Goal: Task Accomplishment & Management: Manage account settings

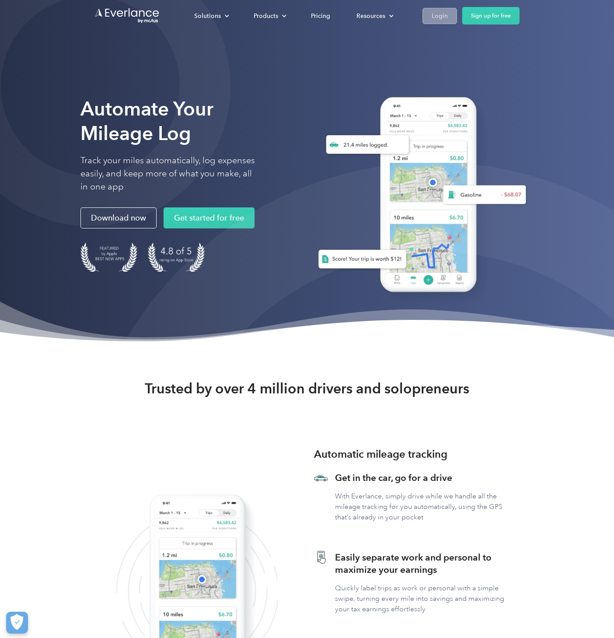
click at [438, 24] on div "Solutions For companies Easy vehicle reimbursements For self-employed Maximize …" at bounding box center [307, 16] width 425 height 32
click at [438, 20] on div "Login" at bounding box center [440, 16] width 16 height 11
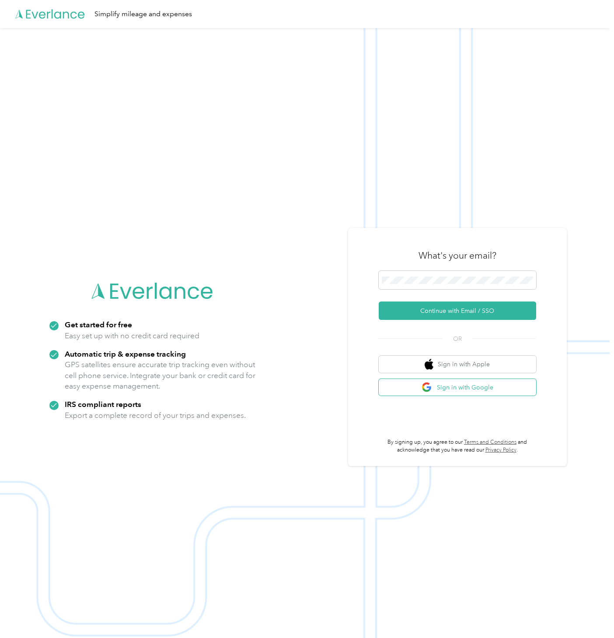
click at [459, 382] on button "Sign in with Google" at bounding box center [458, 387] width 158 height 17
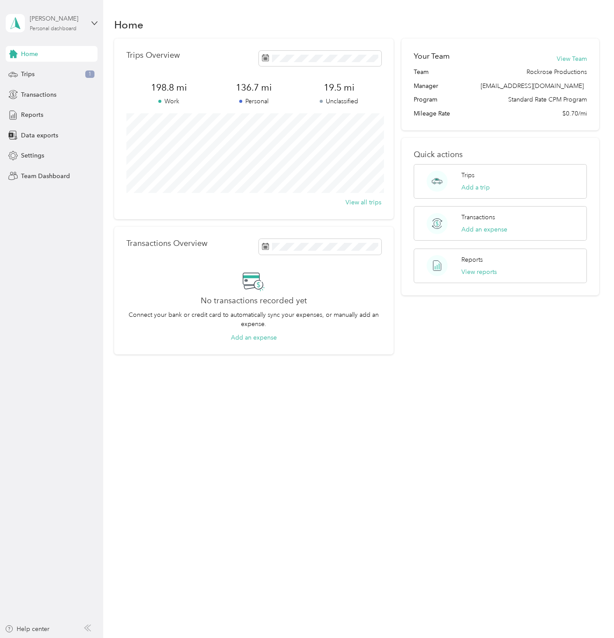
click at [59, 22] on div "Matt Schultz" at bounding box center [57, 18] width 55 height 9
click at [63, 72] on div "Team dashboard" at bounding box center [98, 71] width 172 height 15
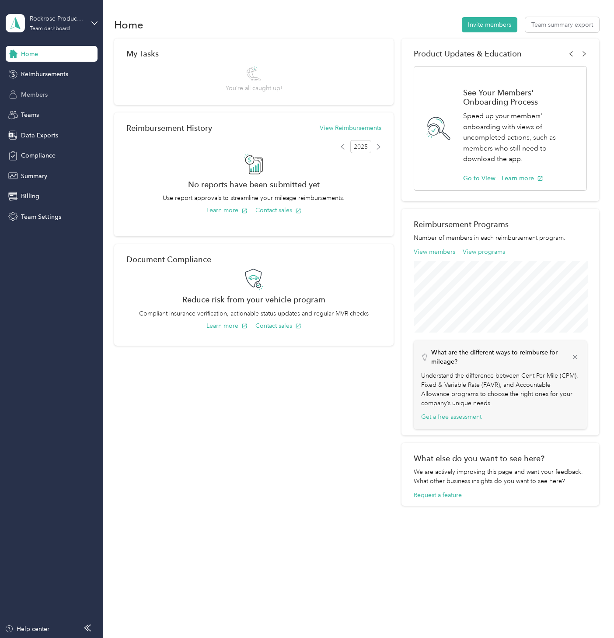
click at [48, 96] on div "Members" at bounding box center [52, 95] width 92 height 16
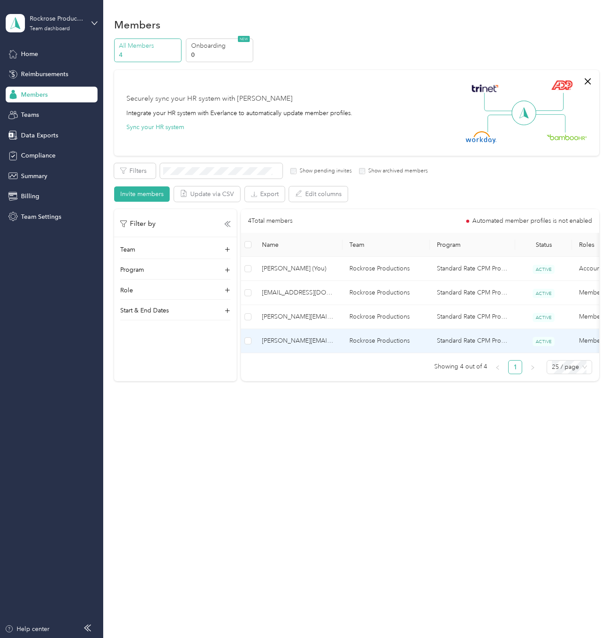
click at [286, 337] on span "gabriel@rockroseproductions.com" at bounding box center [299, 341] width 74 height 10
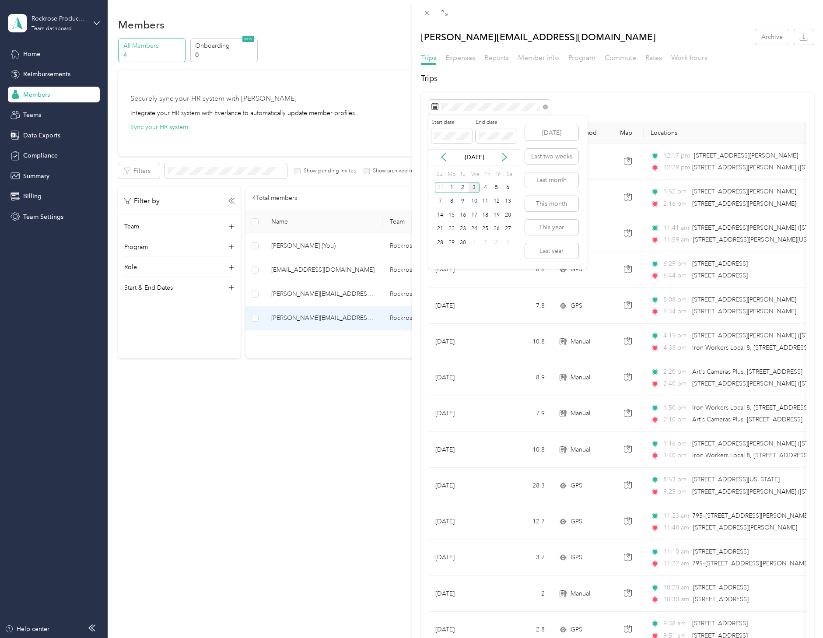
click at [448, 158] on div "Sep 2025" at bounding box center [473, 157] width 91 height 9
click at [447, 158] on icon at bounding box center [443, 157] width 9 height 9
click at [551, 201] on button "This month" at bounding box center [551, 203] width 53 height 15
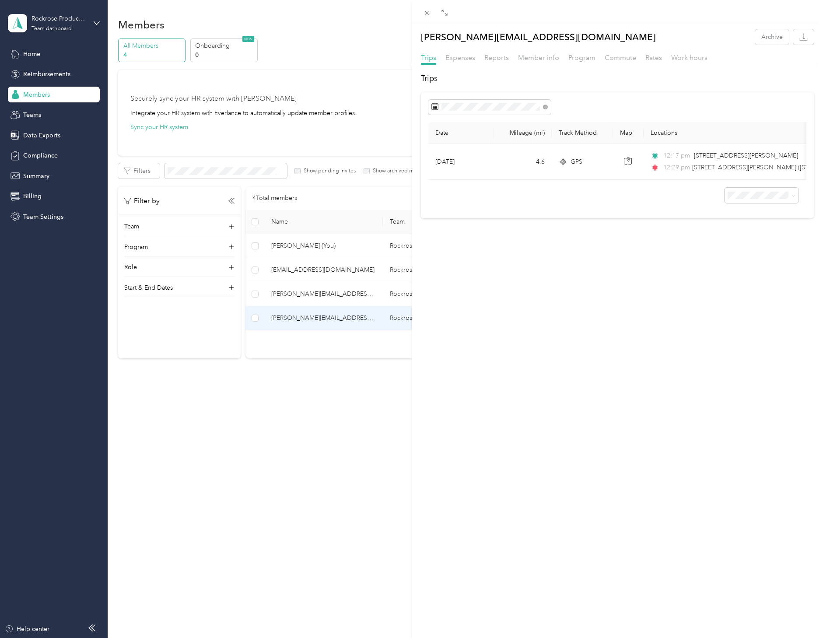
click at [317, 263] on div "gabriel@rockroseproductions.com Archive Trips Expenses Reports Member info Prog…" at bounding box center [411, 319] width 823 height 638
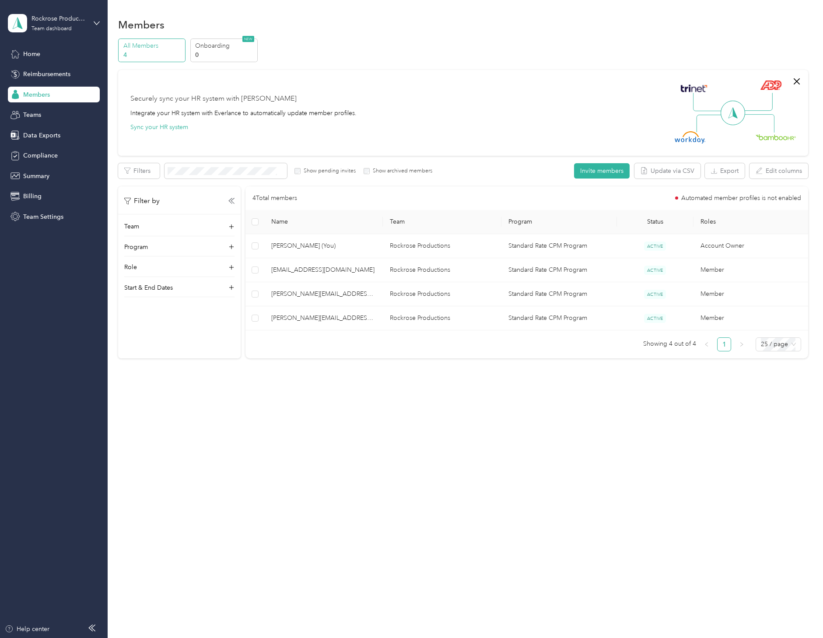
click at [316, 268] on div at bounding box center [411, 319] width 823 height 638
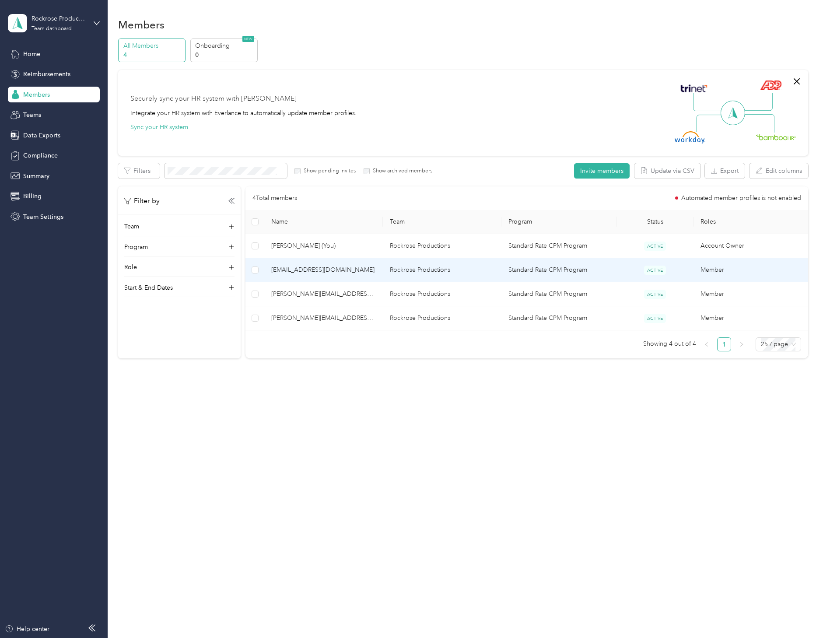
click at [319, 270] on span "aj@rockroseproductions.com" at bounding box center [323, 270] width 105 height 10
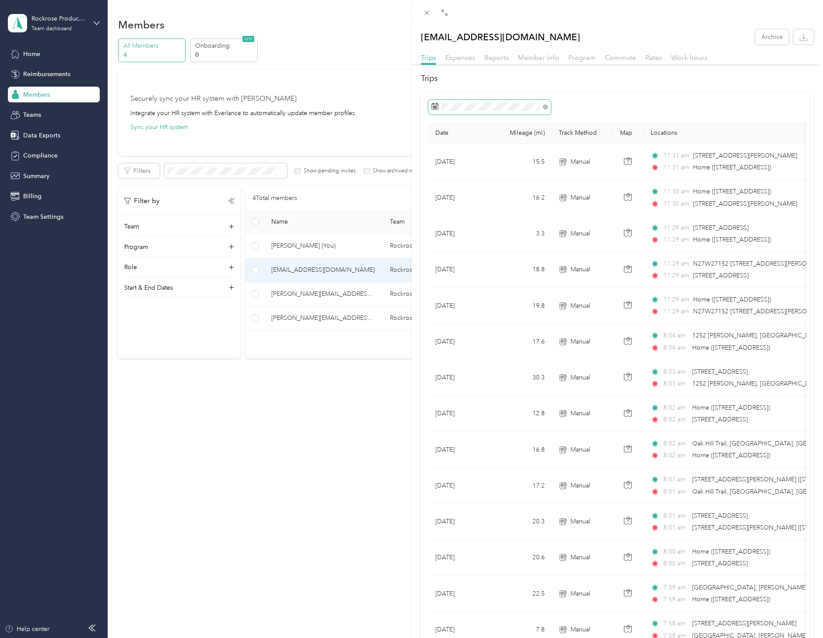
click at [474, 101] on span at bounding box center [489, 107] width 123 height 15
click at [560, 211] on div "Today Last two weeks Last month This month This year Last year" at bounding box center [550, 192] width 55 height 153
click at [559, 209] on button "This month" at bounding box center [551, 203] width 53 height 15
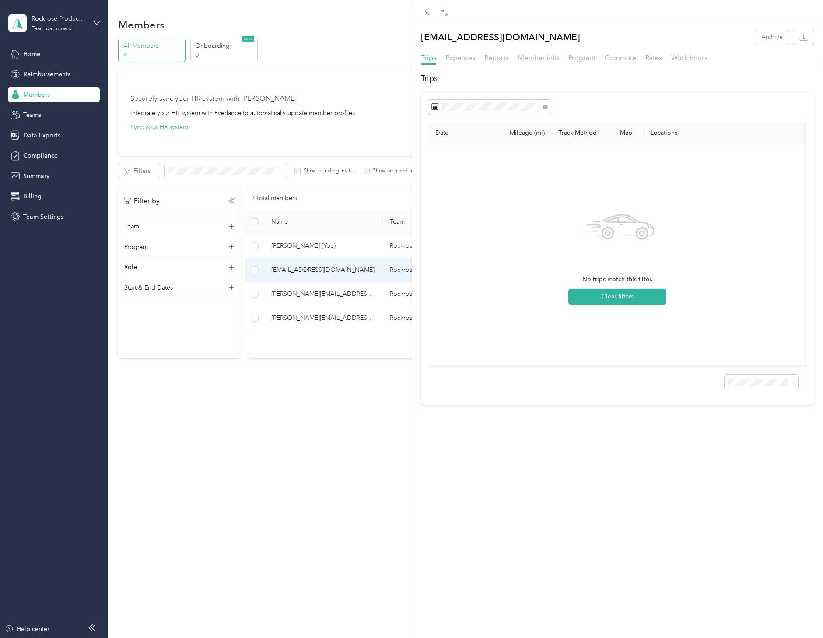
click at [310, 319] on div "aj@rockroseproductions.com Archive Trips Expenses Reports Member info Program C…" at bounding box center [411, 319] width 823 height 638
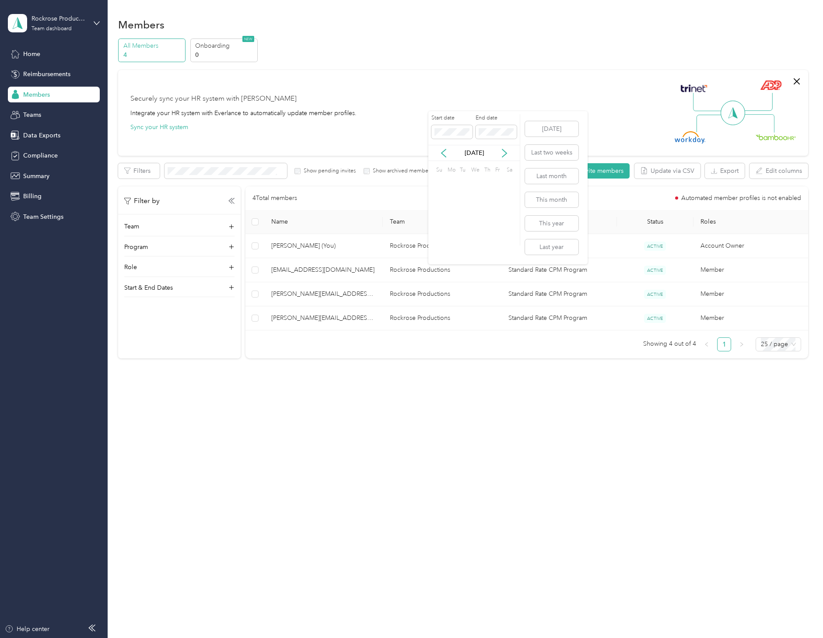
click at [310, 319] on div at bounding box center [411, 319] width 823 height 638
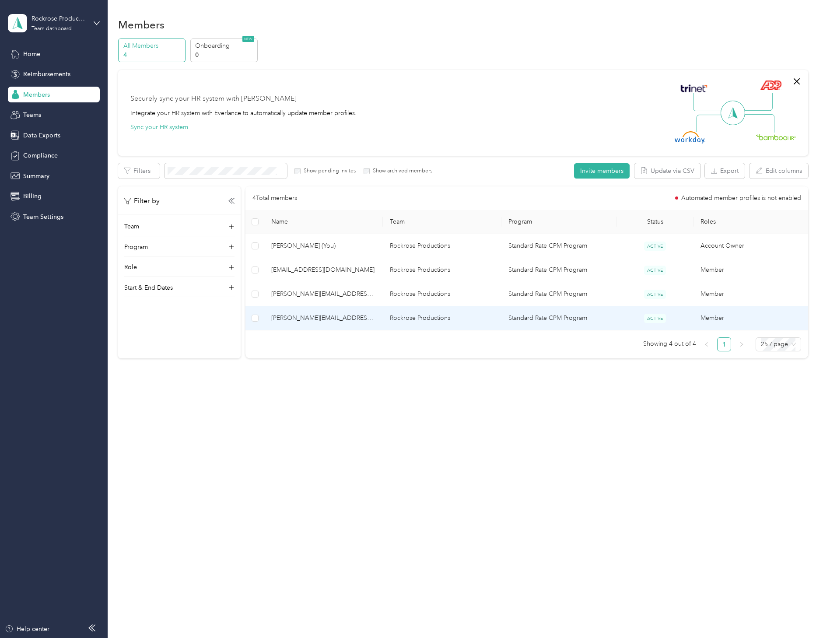
click at [314, 319] on span "gabriel@rockroseproductions.com" at bounding box center [323, 318] width 105 height 10
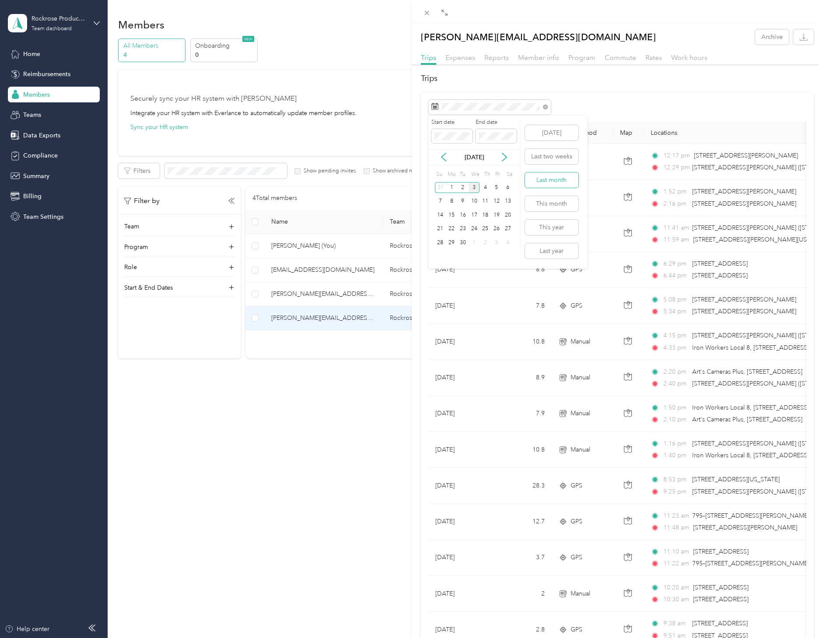
click at [554, 177] on button "Last month" at bounding box center [551, 179] width 53 height 15
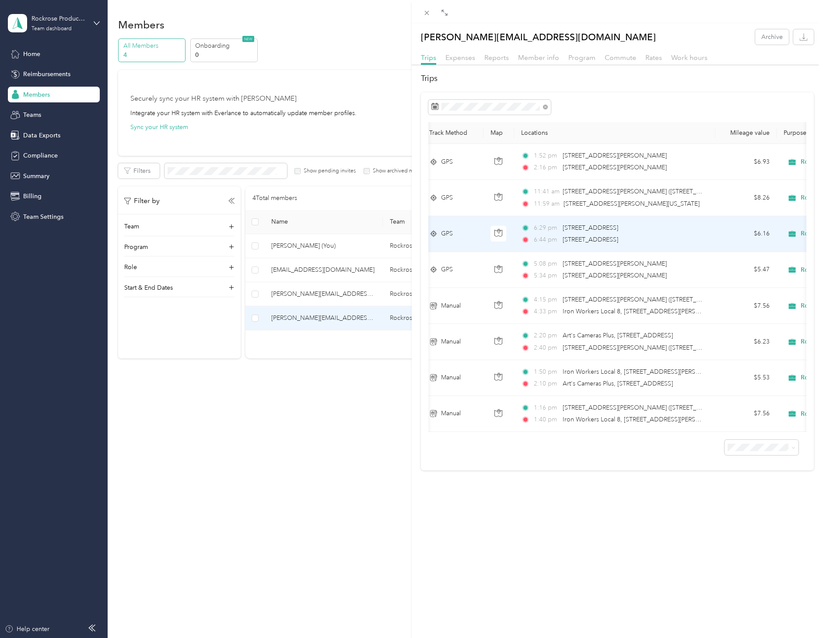
scroll to position [0, 138]
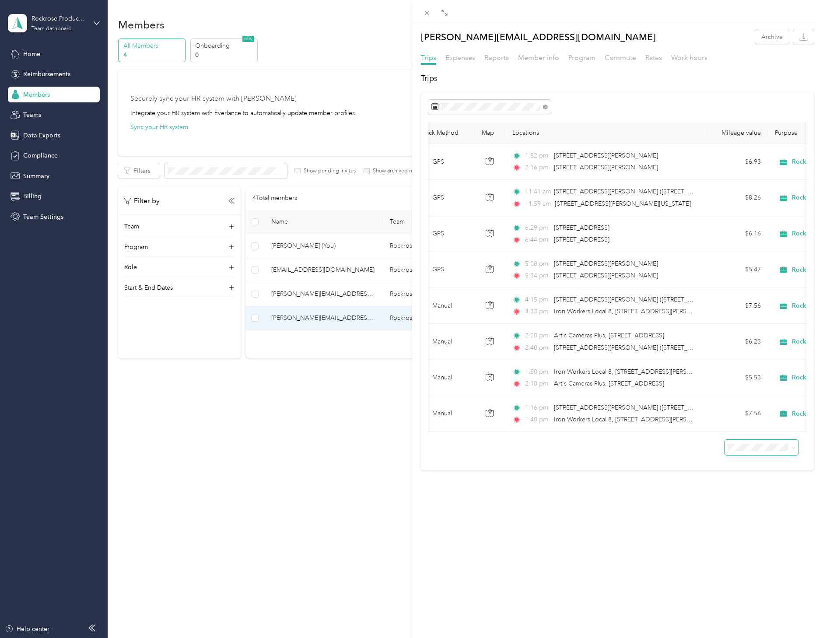
click at [614, 452] on span at bounding box center [762, 447] width 74 height 15
click at [614, 483] on li "50 per load" at bounding box center [762, 478] width 74 height 15
click at [442, 14] on icon at bounding box center [444, 12] width 7 height 7
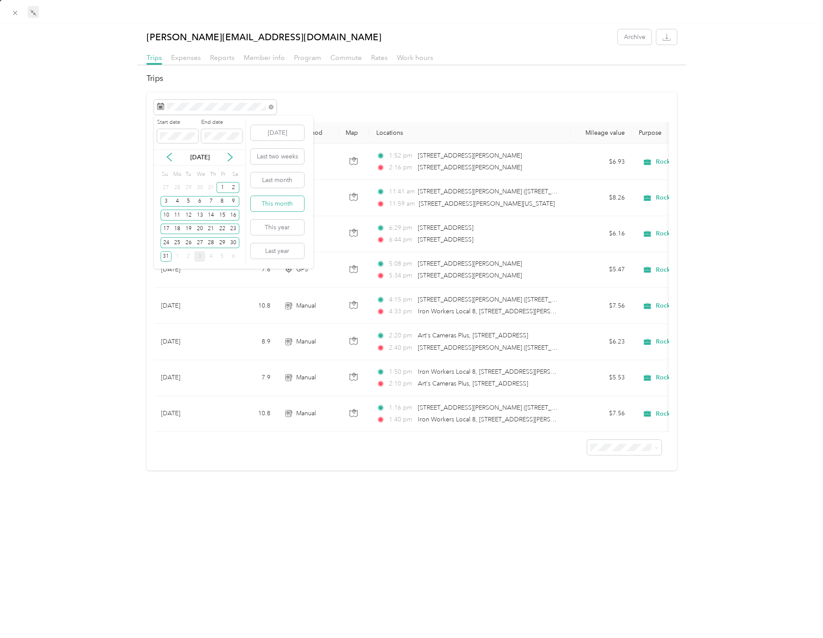
click at [274, 200] on button "This month" at bounding box center [277, 203] width 53 height 15
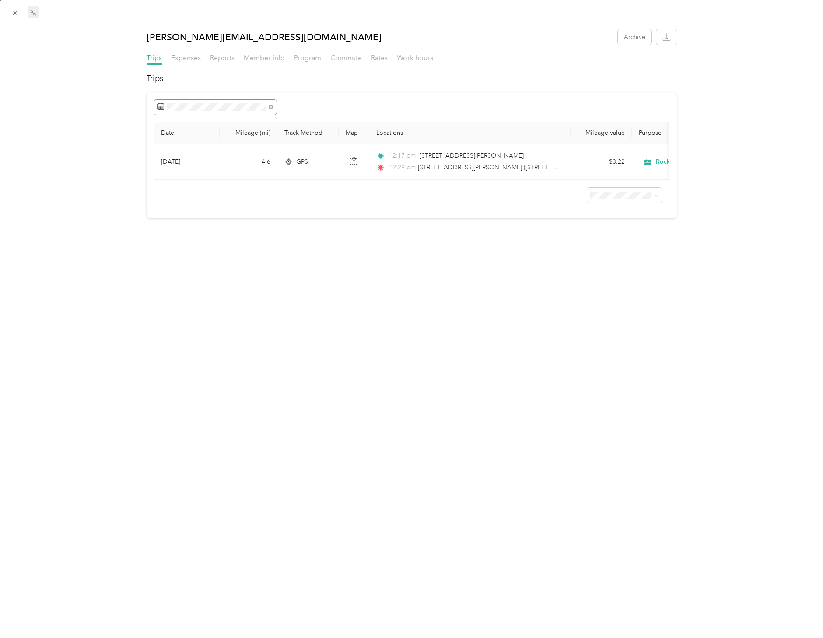
click at [241, 116] on div "Date Mileage (mi) Track Method Map Locations Mileage value Purpose Sep 1, 2025 …" at bounding box center [412, 155] width 530 height 126
click at [238, 111] on span at bounding box center [215, 107] width 123 height 15
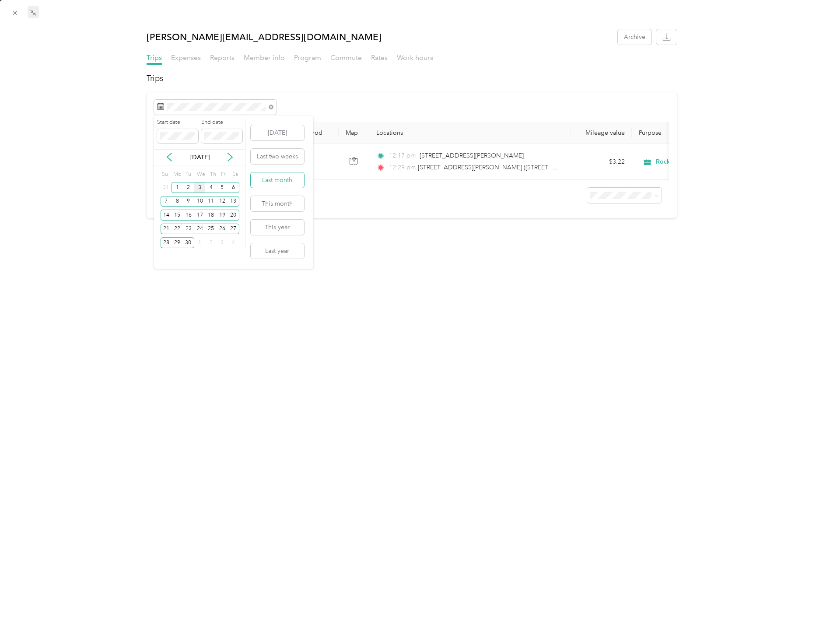
click at [270, 183] on button "Last month" at bounding box center [277, 179] width 53 height 15
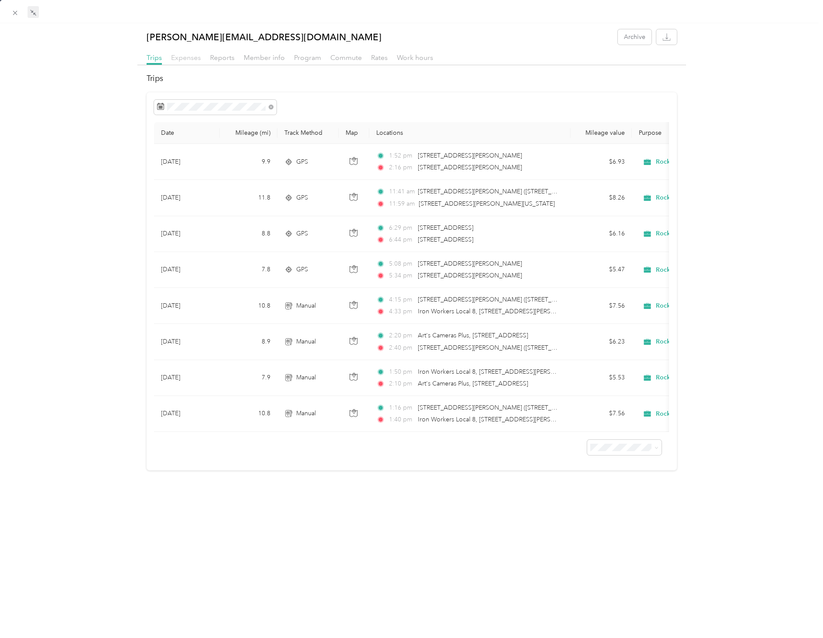
click at [195, 59] on span "Expenses" at bounding box center [186, 57] width 30 height 8
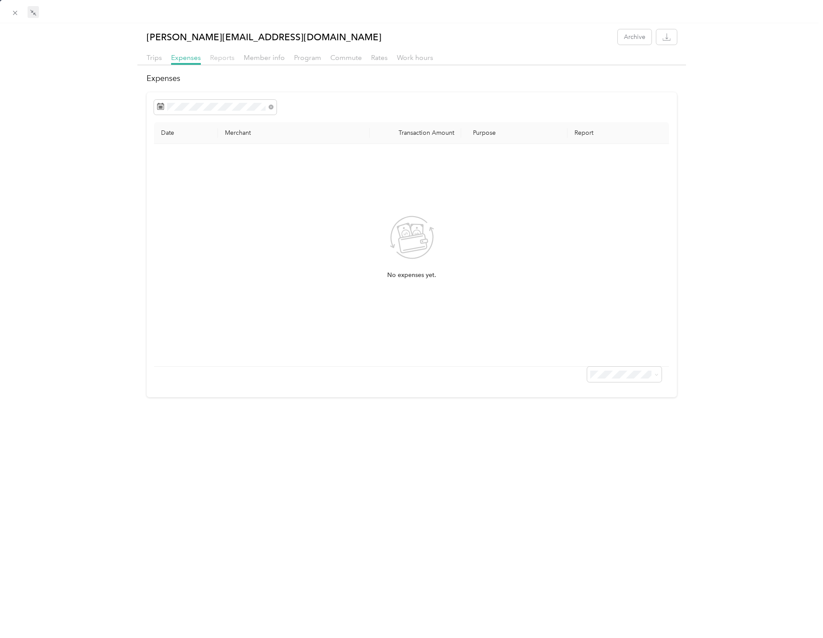
click at [219, 58] on span "Reports" at bounding box center [222, 57] width 25 height 8
click at [167, 59] on div "Trips Expenses Reports Member info Program Commute Rates Work hours" at bounding box center [411, 59] width 549 height 13
click at [154, 60] on span "Trips" at bounding box center [154, 57] width 15 height 8
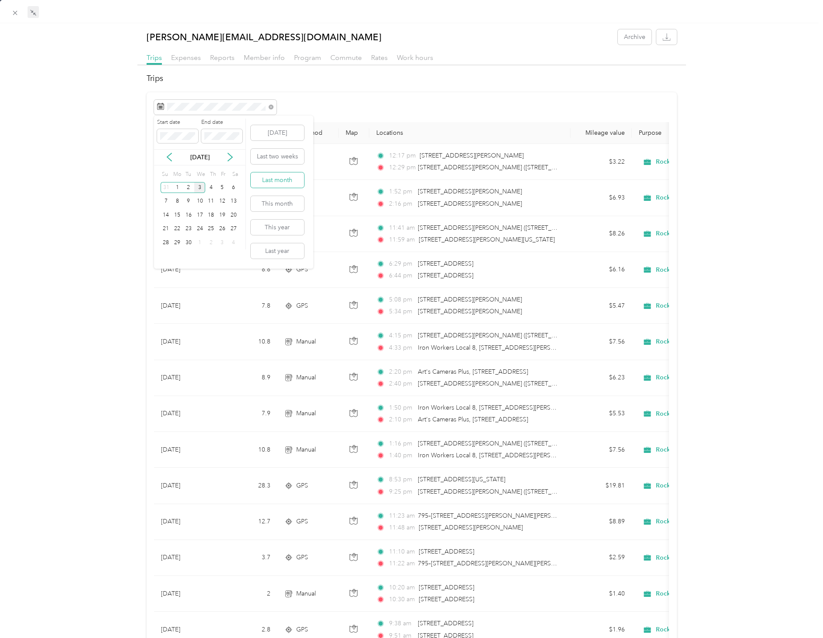
click at [270, 176] on button "Last month" at bounding box center [277, 179] width 53 height 15
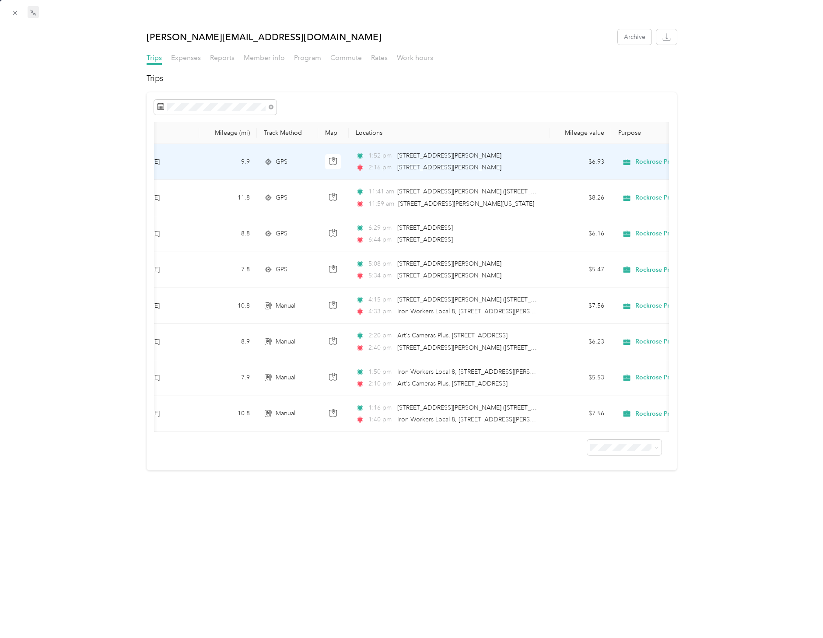
scroll to position [0, 21]
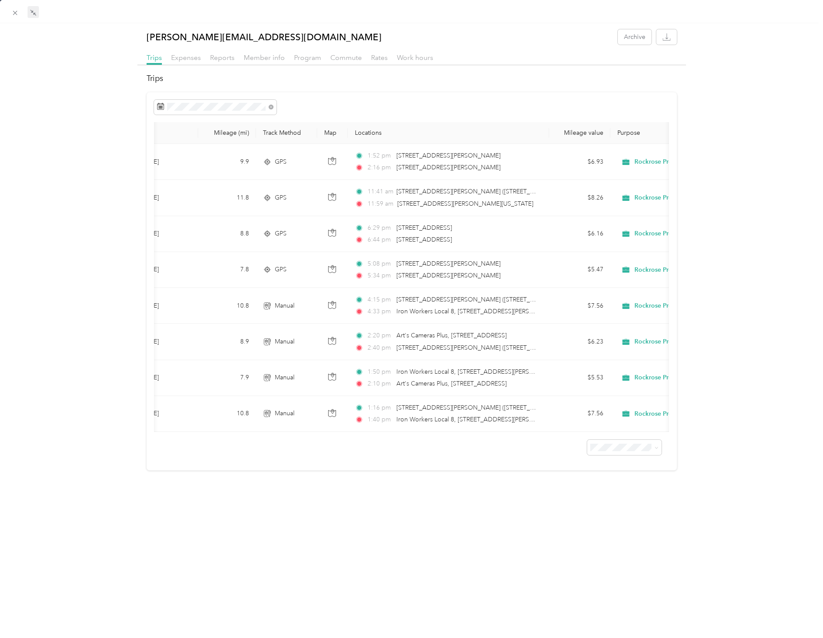
click at [614, 482] on li "50 per load" at bounding box center [624, 475] width 74 height 15
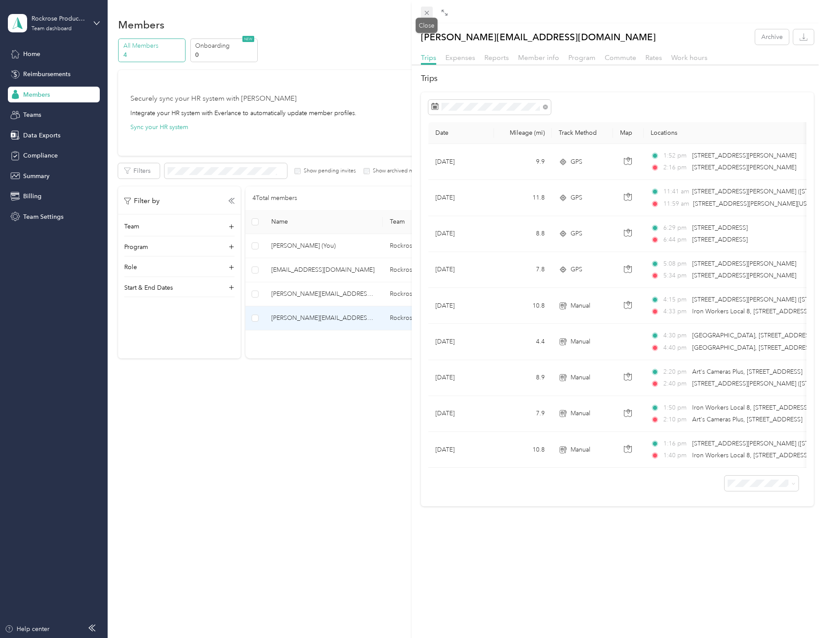
click at [429, 12] on icon at bounding box center [426, 12] width 7 height 7
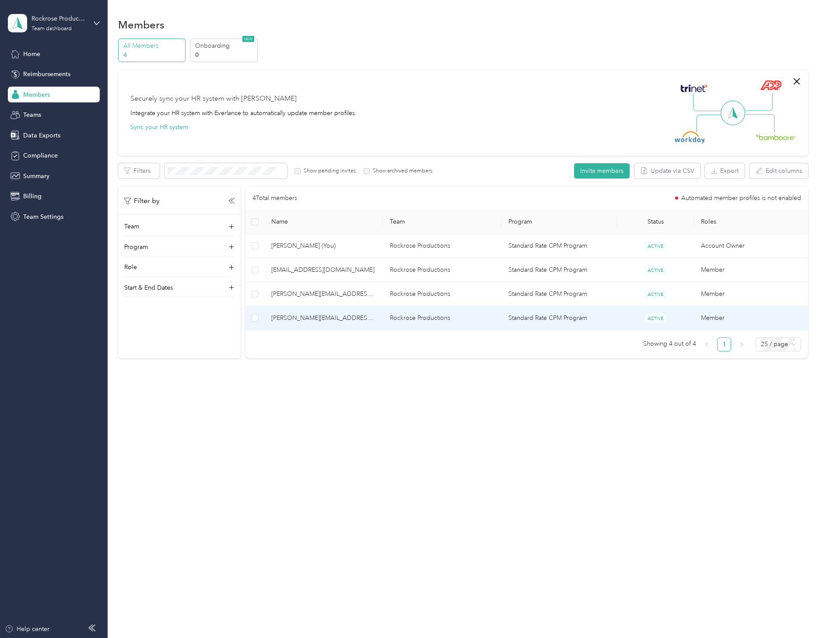
click at [299, 316] on span "[PERSON_NAME][EMAIL_ADDRESS][DOMAIN_NAME]" at bounding box center [323, 318] width 105 height 10
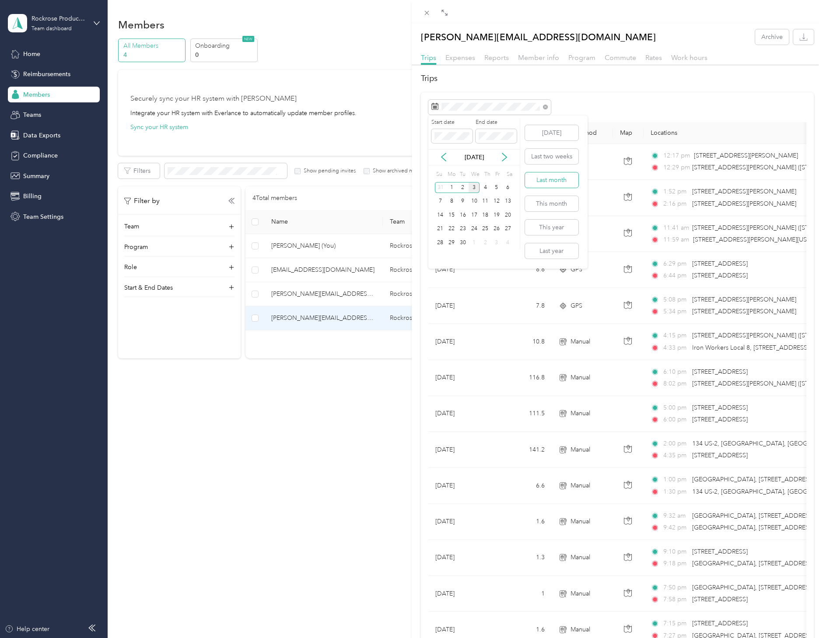
click at [546, 186] on button "Last month" at bounding box center [551, 179] width 53 height 15
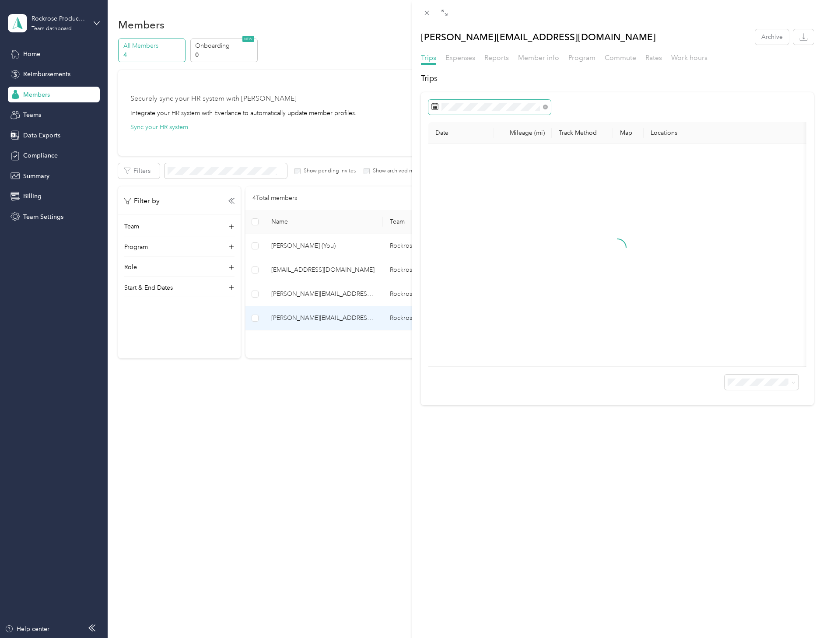
click at [494, 113] on span at bounding box center [489, 107] width 123 height 15
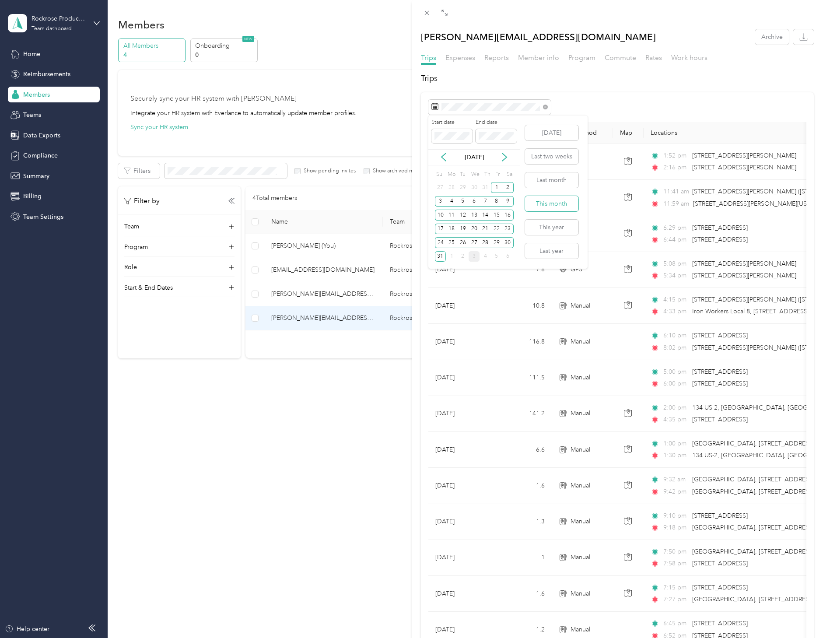
click at [543, 208] on button "This month" at bounding box center [551, 203] width 53 height 15
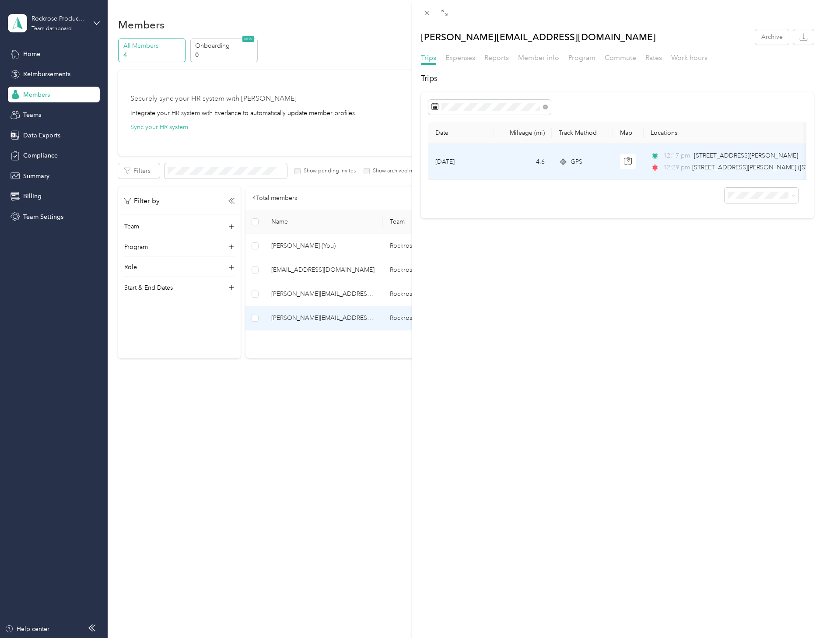
click at [537, 165] on td "4.6" at bounding box center [523, 162] width 58 height 36
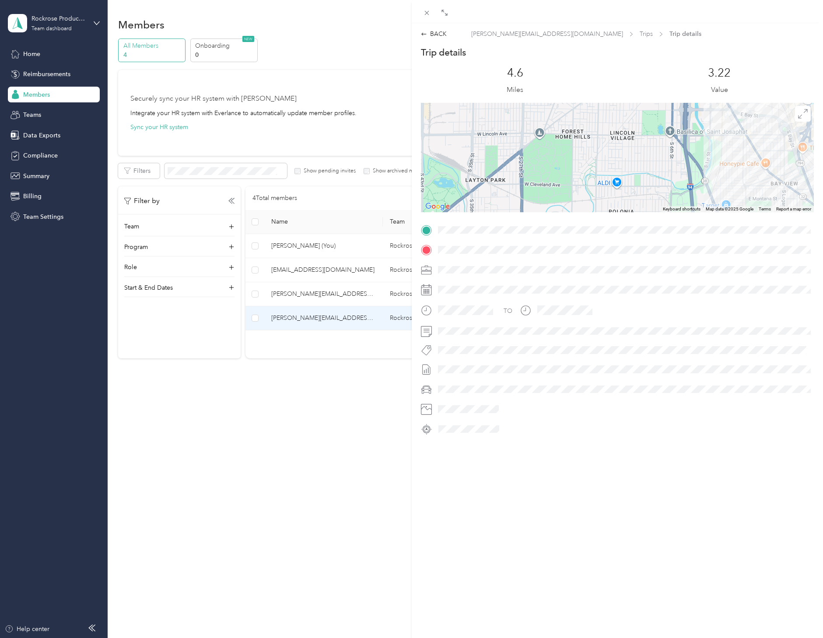
drag, startPoint x: 566, startPoint y: 169, endPoint x: 482, endPoint y: 209, distance: 92.6
click at [471, 211] on div at bounding box center [617, 157] width 393 height 109
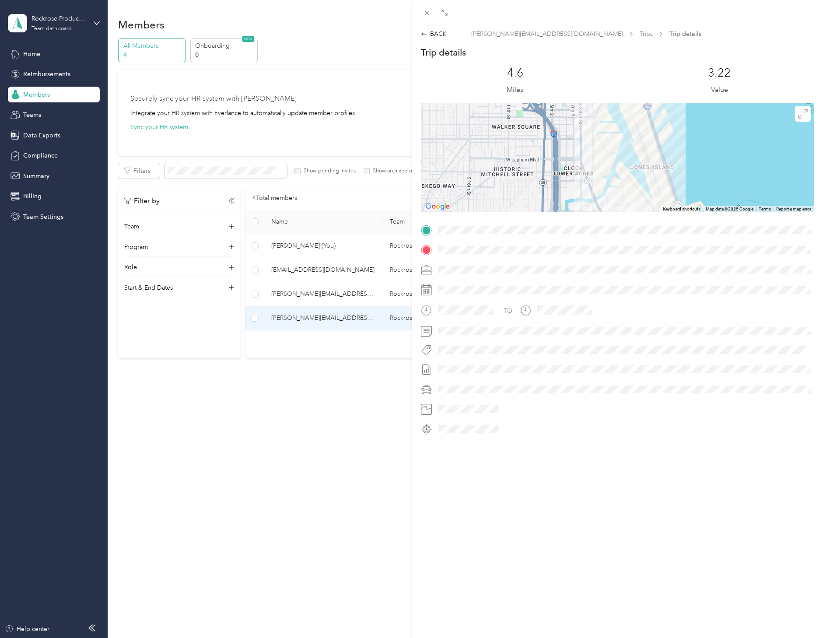
drag, startPoint x: 694, startPoint y: 151, endPoint x: 617, endPoint y: 214, distance: 100.2
click at [616, 217] on div "Trip details This trip cannot be edited because it is either under review, appr…" at bounding box center [617, 241] width 393 height 390
click at [631, 189] on div at bounding box center [617, 157] width 393 height 109
click at [428, 35] on div "BACK" at bounding box center [434, 33] width 26 height 9
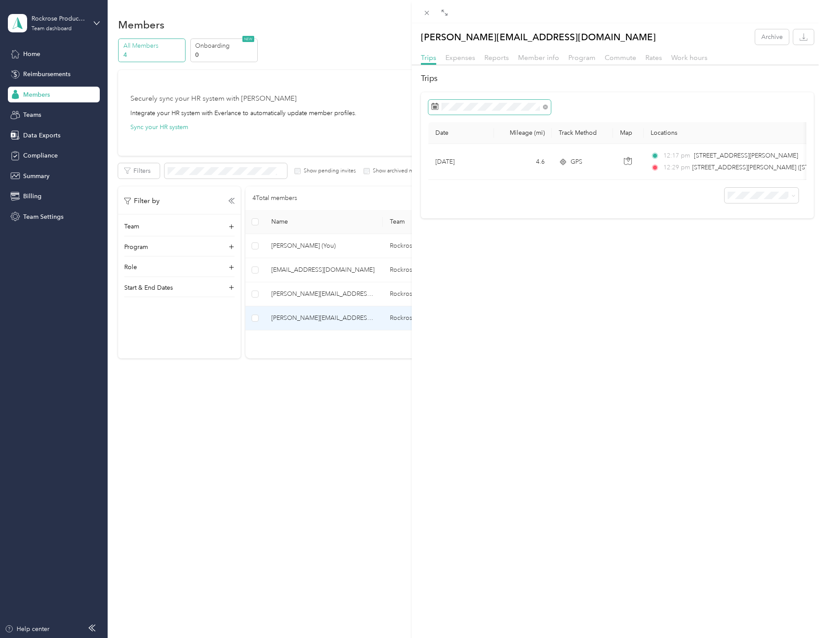
click at [543, 105] on span at bounding box center [545, 106] width 5 height 7
click at [544, 107] on icon at bounding box center [545, 107] width 5 height 5
click at [493, 111] on span at bounding box center [489, 107] width 123 height 15
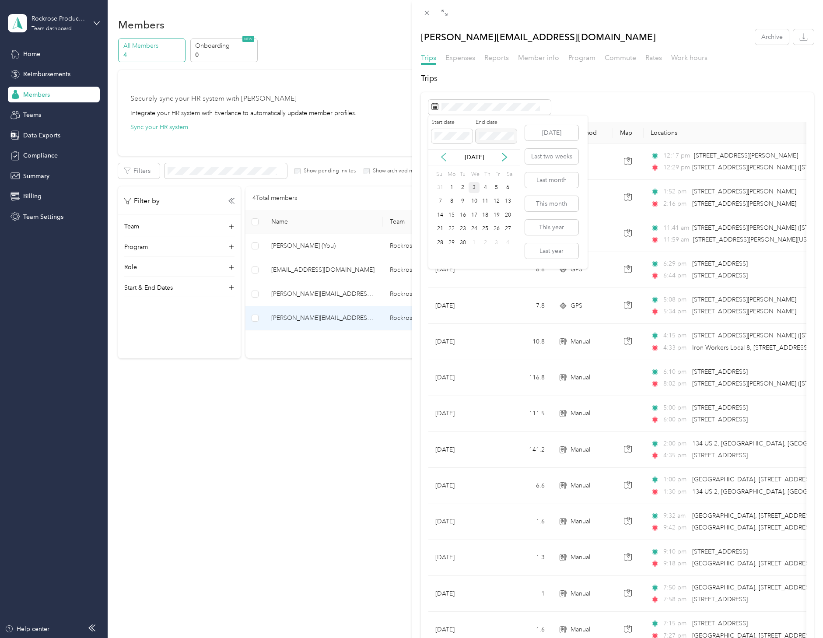
click at [445, 159] on icon at bounding box center [443, 157] width 9 height 9
click at [466, 203] on div "8" at bounding box center [462, 201] width 11 height 11
click at [495, 201] on div "11" at bounding box center [496, 201] width 11 height 11
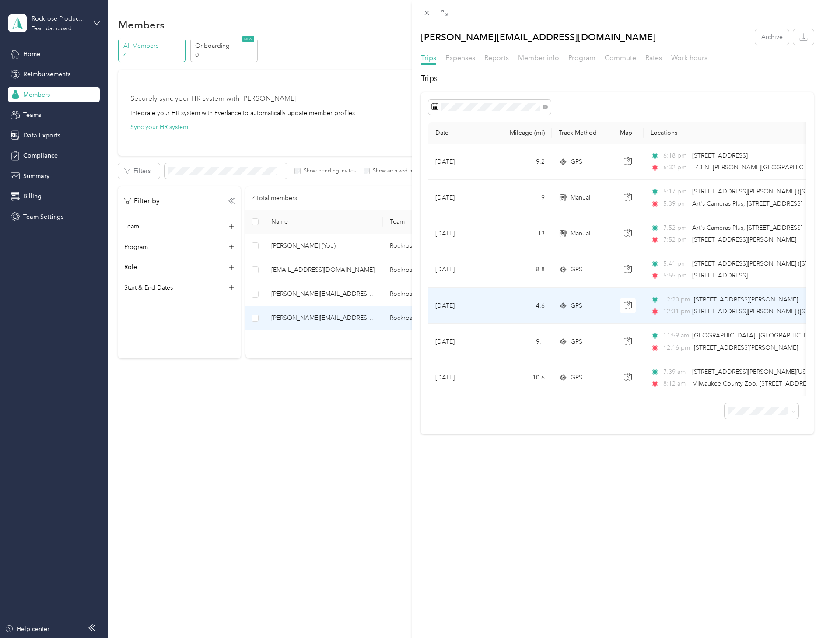
scroll to position [0, 1]
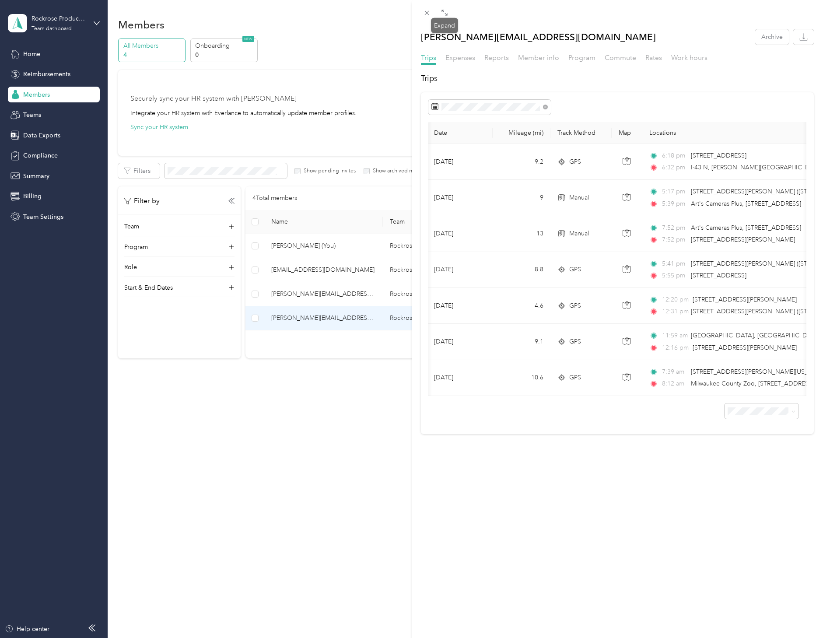
click at [441, 10] on icon at bounding box center [444, 12] width 7 height 7
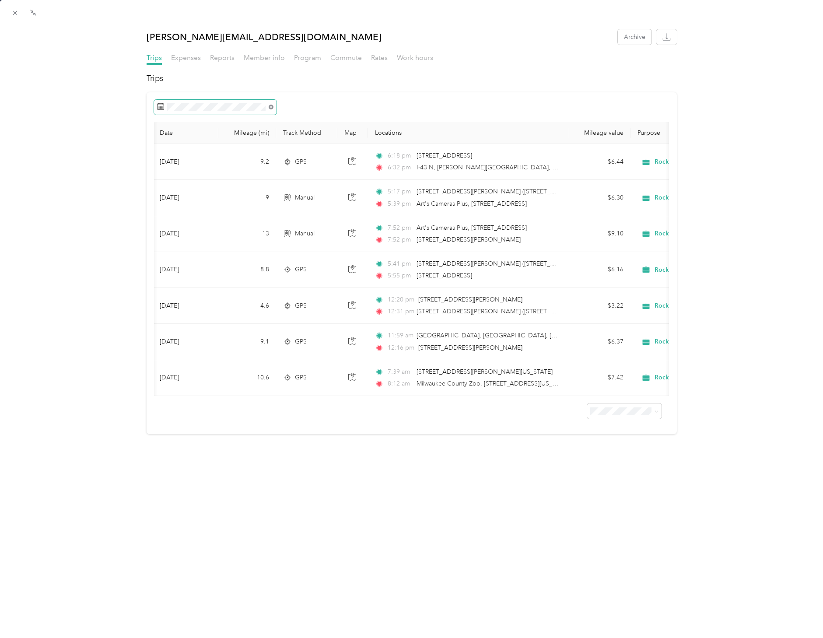
click at [269, 106] on icon at bounding box center [271, 107] width 5 height 5
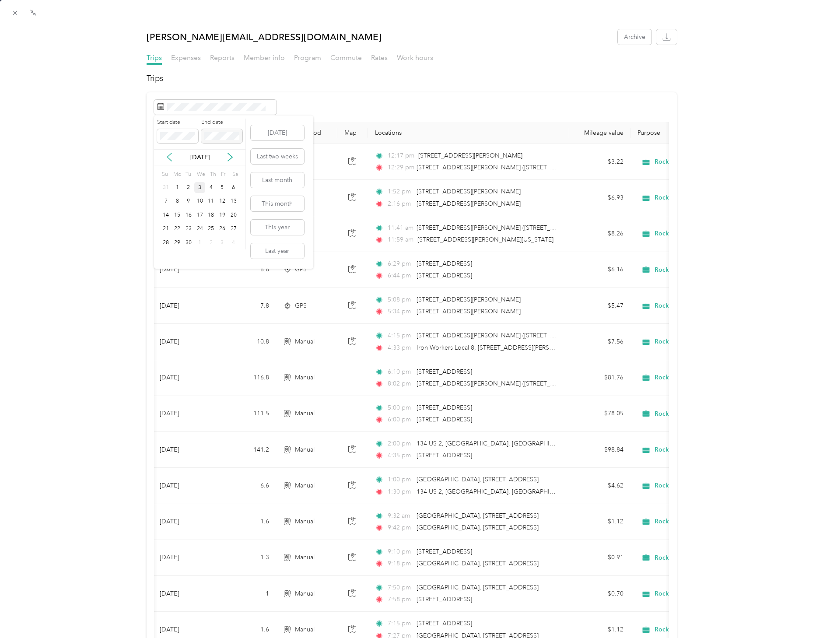
click at [168, 158] on icon at bounding box center [169, 157] width 9 height 9
click at [178, 243] on div "26" at bounding box center [177, 242] width 11 height 11
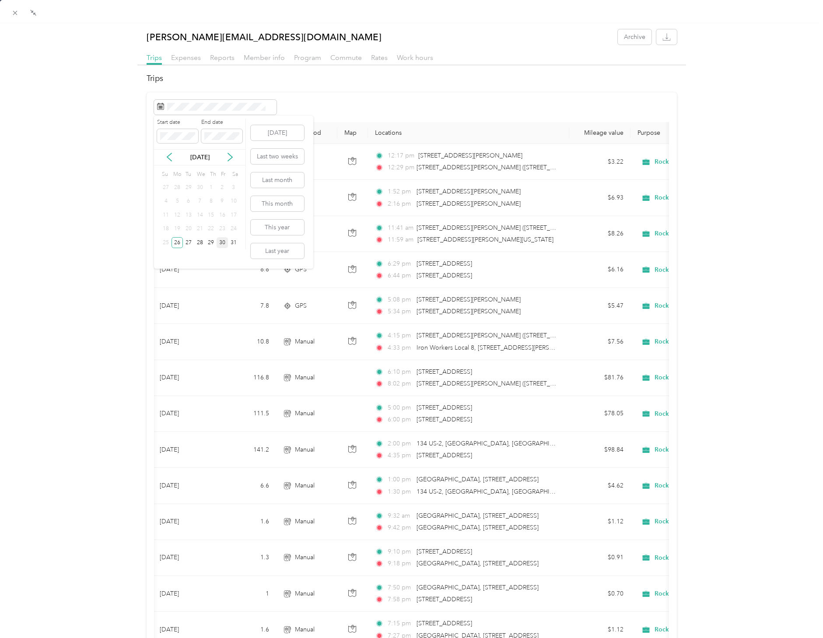
click at [221, 243] on div "30" at bounding box center [222, 242] width 11 height 11
